Goal: Book appointment/travel/reservation

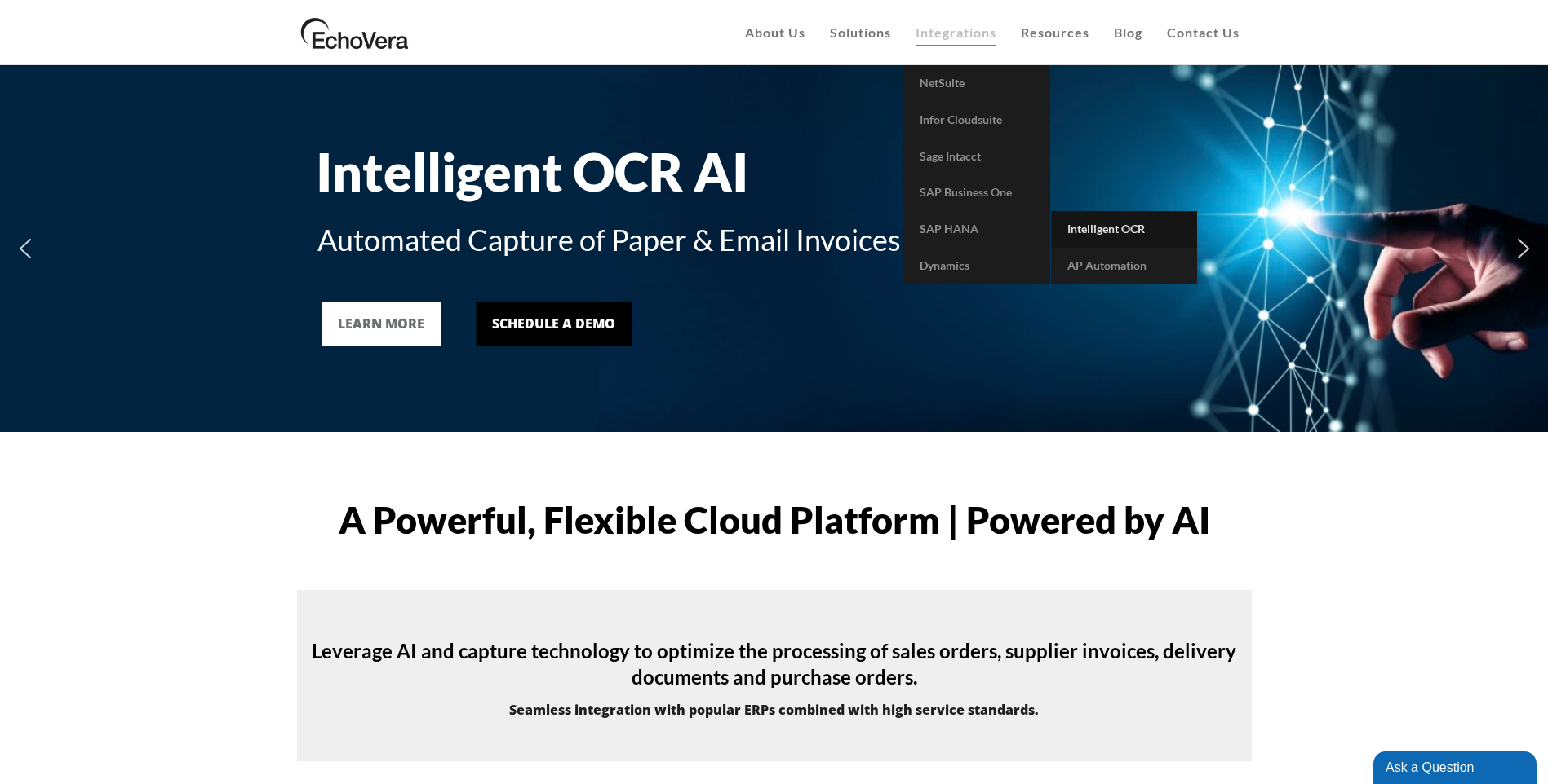
click at [1123, 230] on span "Intelligent OCR" at bounding box center [1106, 229] width 77 height 14
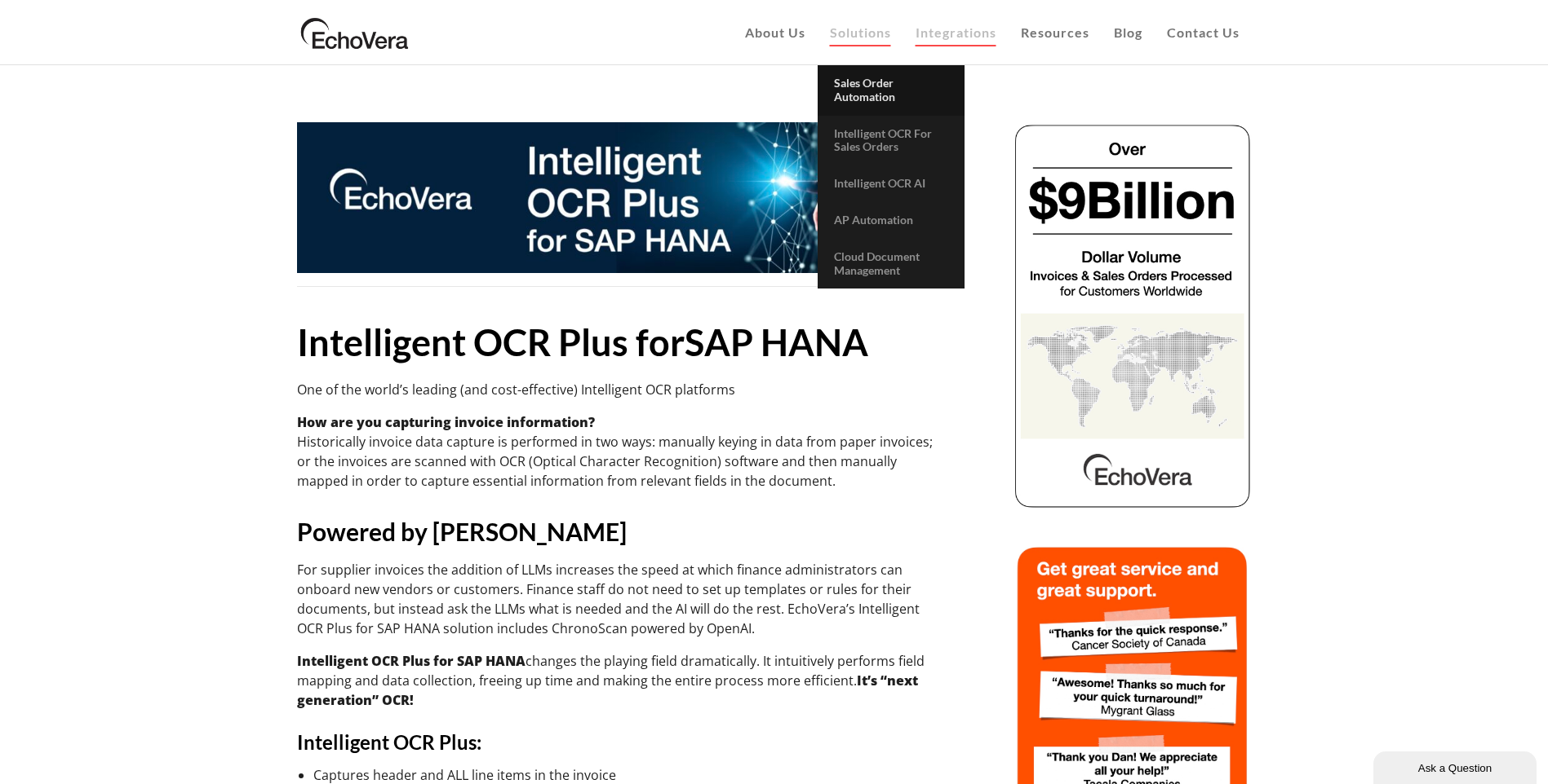
click at [898, 90] on link "Sales Order Automation" at bounding box center [890, 91] width 146 height 51
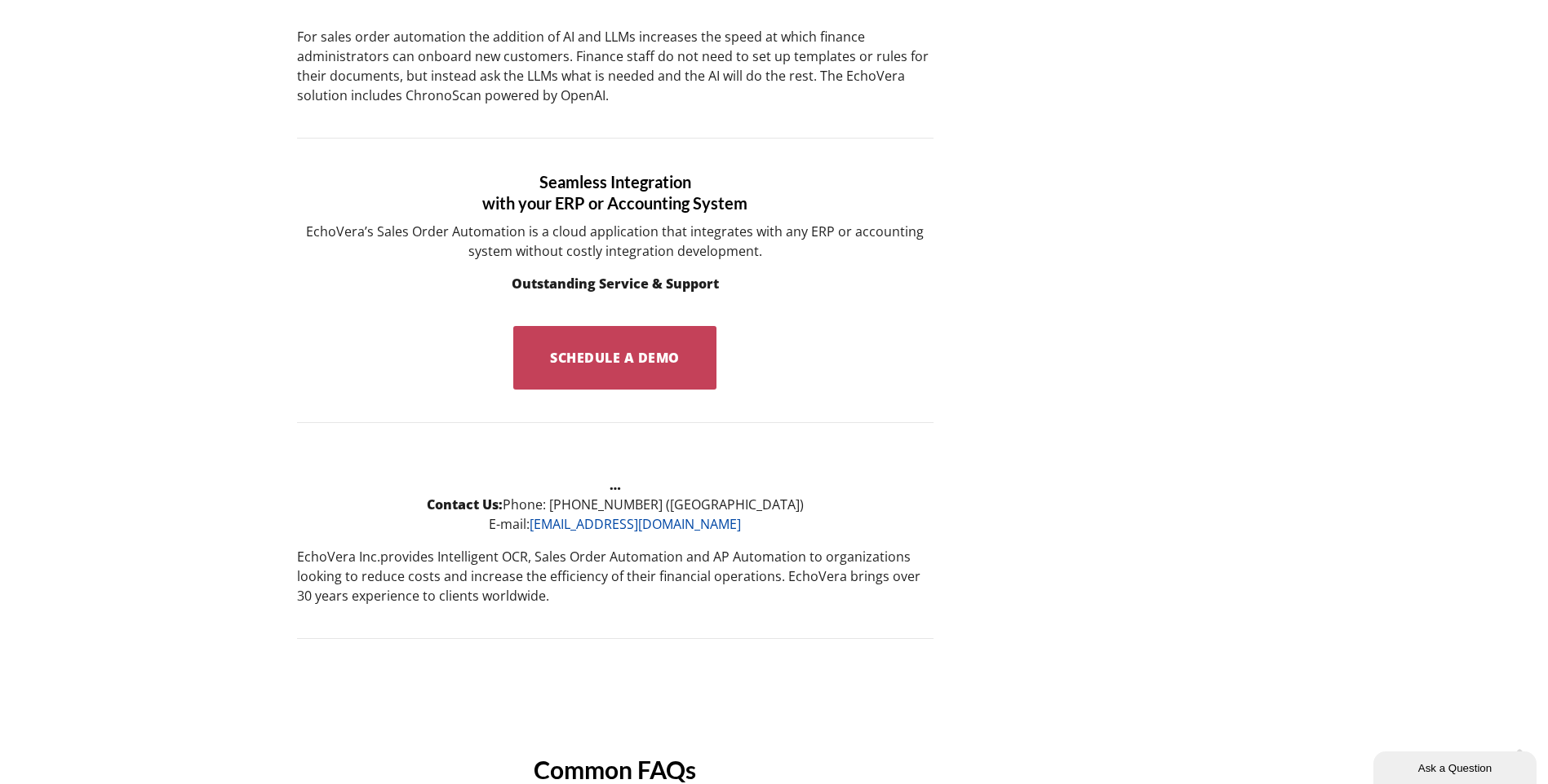
scroll to position [2691, 0]
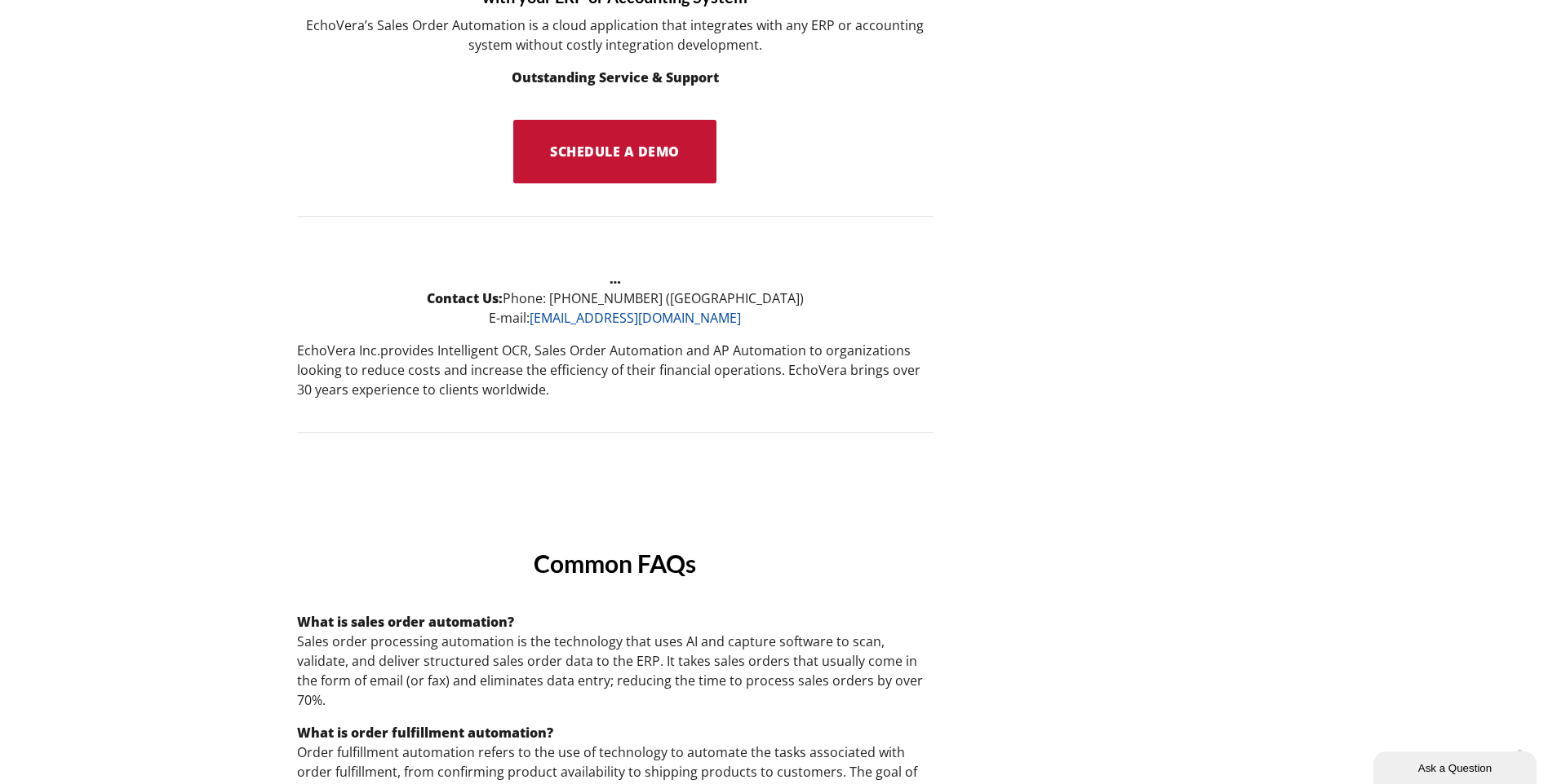
click at [688, 165] on link "Schedule a Demo" at bounding box center [615, 151] width 204 height 63
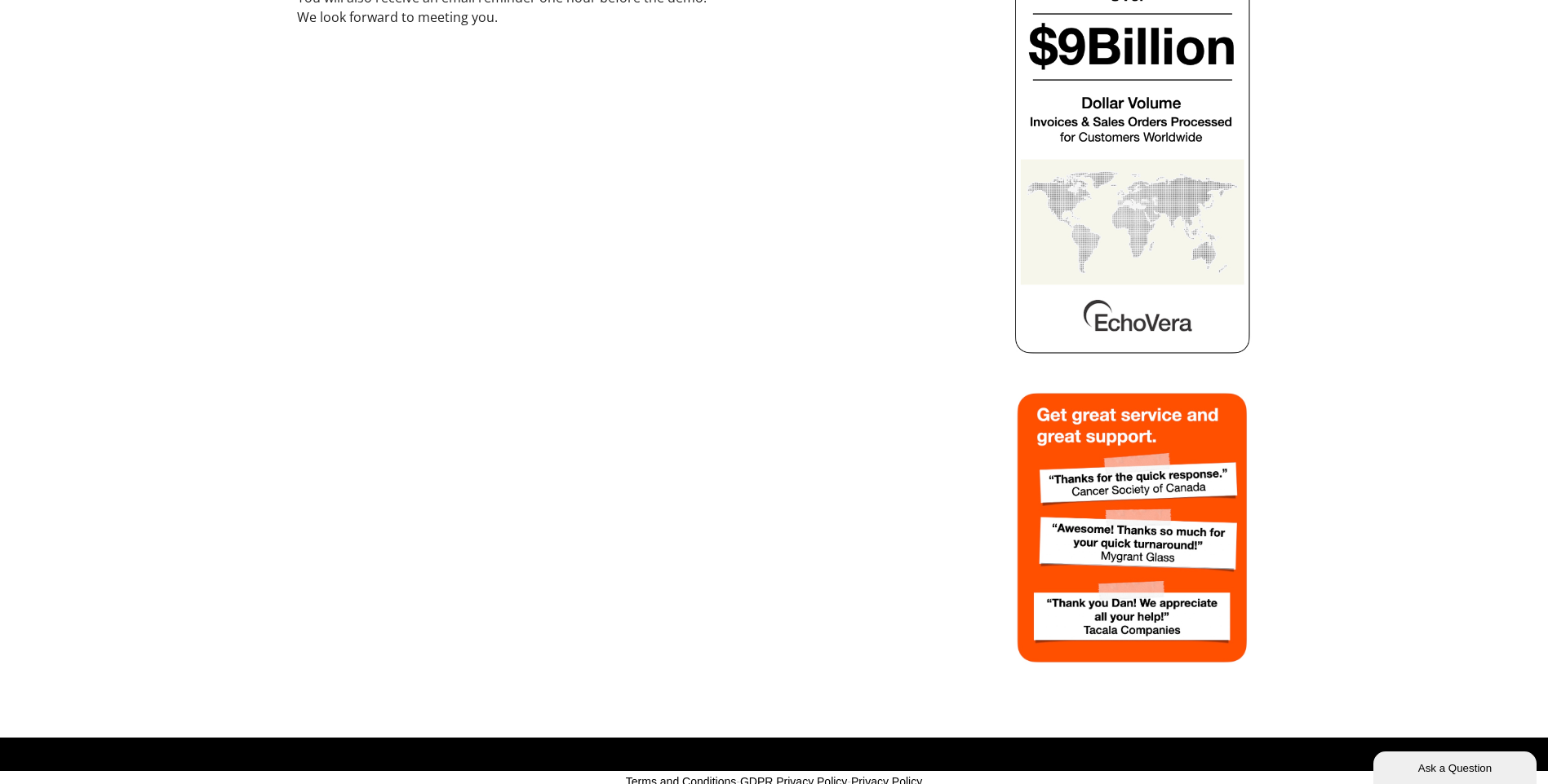
scroll to position [245, 0]
